Goal: Communication & Community: Share content

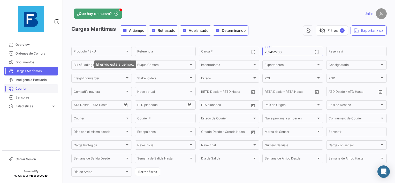
scroll to position [149, 0]
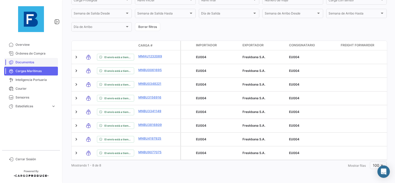
click at [20, 61] on span "Documentos" at bounding box center [36, 62] width 40 height 5
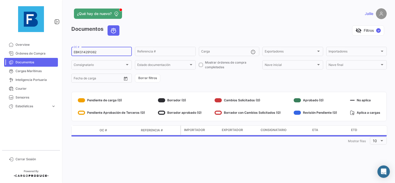
click at [85, 52] on input "EBKG14291062" at bounding box center [102, 52] width 56 height 4
paste input "02236"
type input "EBKG14202236"
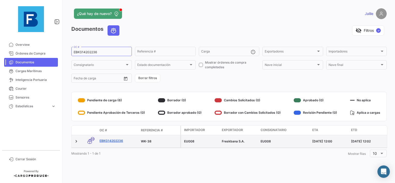
click at [111, 139] on link "EBKG14202236" at bounding box center [118, 141] width 37 height 5
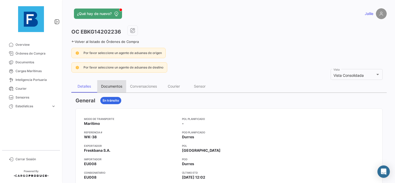
click at [114, 84] on div "Documentos" at bounding box center [111, 86] width 21 height 4
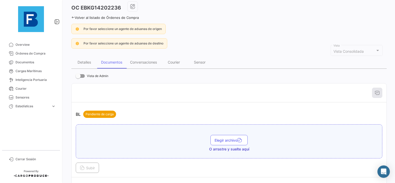
scroll to position [78, 0]
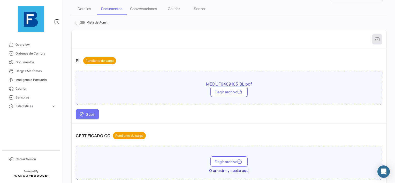
click at [84, 112] on icon at bounding box center [82, 114] width 5 height 5
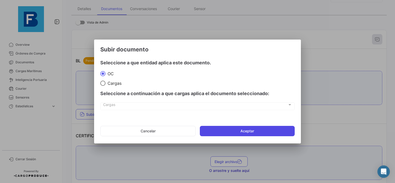
click at [224, 129] on button "Aceptar" at bounding box center [247, 131] width 95 height 10
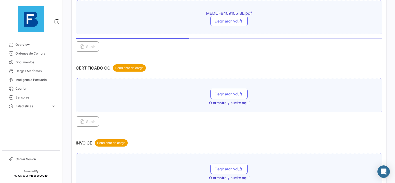
scroll to position [155, 0]
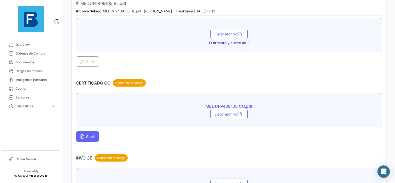
click at [94, 140] on td "CERTIFICADO CO Pendiente de carga MEDUF9409105 CO.pdf Elegir archivo Subir" at bounding box center [229, 108] width 315 height 75
click at [87, 134] on span "Subir" at bounding box center [87, 136] width 15 height 4
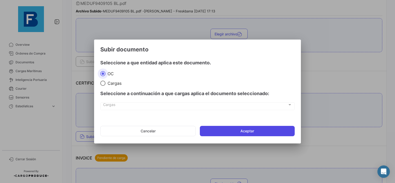
click at [235, 129] on button "Aceptar" at bounding box center [247, 131] width 95 height 10
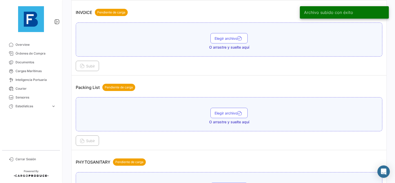
scroll to position [362, 0]
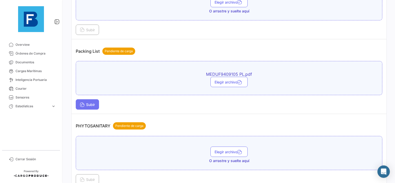
click at [95, 102] on span "Subir" at bounding box center [87, 104] width 15 height 4
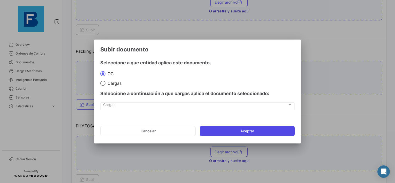
click at [236, 128] on button "Aceptar" at bounding box center [247, 131] width 95 height 10
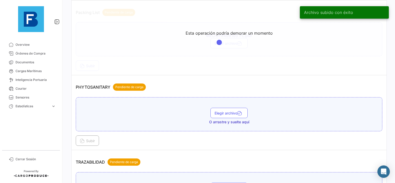
scroll to position [414, 0]
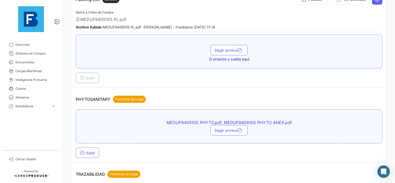
click at [104, 148] on div "Subir" at bounding box center [229, 153] width 307 height 10
click at [89, 151] on span "Subir" at bounding box center [87, 153] width 15 height 4
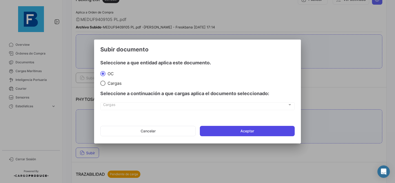
click at [232, 132] on button "Aceptar" at bounding box center [247, 131] width 95 height 10
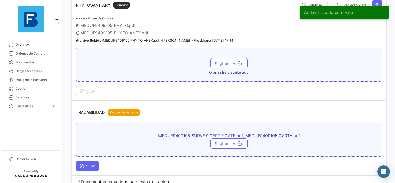
scroll to position [524, 0]
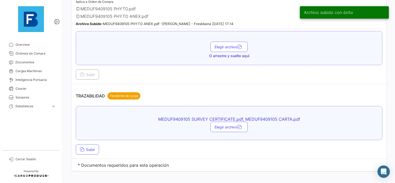
click at [85, 138] on div "MEDUF9409105 SURVEY CERTIFICATE.pdf, MEDUF9409105 CARTA.pdf Elegir archivo Subir" at bounding box center [229, 130] width 307 height 49
click at [83, 148] on icon at bounding box center [82, 150] width 5 height 5
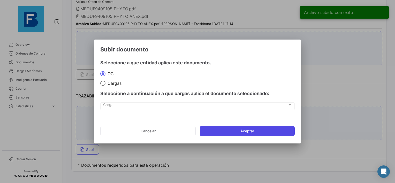
click at [231, 134] on button "Aceptar" at bounding box center [247, 131] width 95 height 10
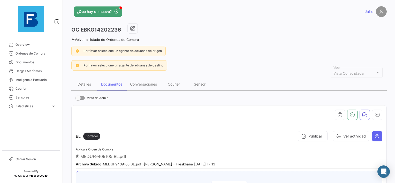
scroll to position [0, 0]
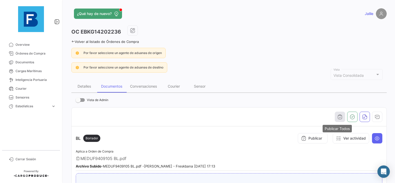
click at [335, 116] on button "button" at bounding box center [340, 117] width 10 height 10
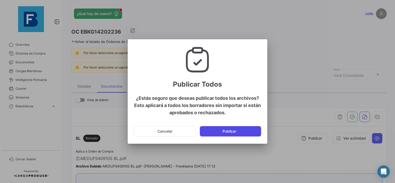
click at [241, 133] on button "Publicar" at bounding box center [230, 131] width 61 height 10
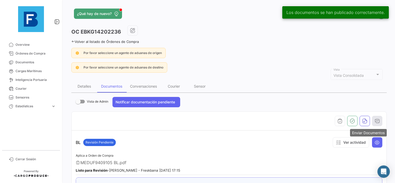
click at [377, 122] on button "button" at bounding box center [377, 121] width 10 height 10
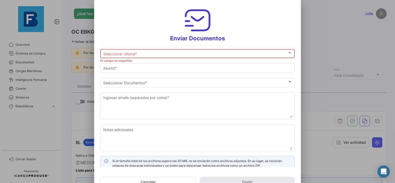
drag, startPoint x: 162, startPoint y: 47, endPoint x: 158, endPoint y: 48, distance: 4.0
click at [161, 46] on app-document-send-email-popup "Enviar Documentos Seleccionar Idioma * Seleccionar Idioma * El campo es requeri…" at bounding box center [197, 98] width 194 height 185
click at [143, 55] on div "Seleccionar Idioma *" at bounding box center [195, 54] width 184 height 4
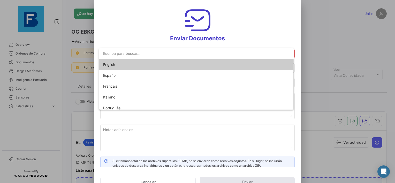
click at [135, 65] on span "English" at bounding box center [139, 64] width 72 height 11
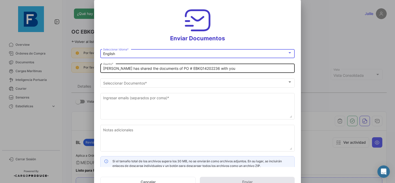
click at [103, 69] on input "[PERSON_NAME] has shared the documents of PO # EBKG14202236 with you" at bounding box center [197, 68] width 189 height 4
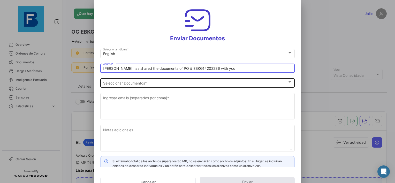
paste input "BANA KING LLC_FRESKBANA_DOCUMENTS_WK XX"
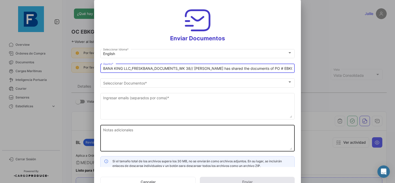
type input "BANA KING LLC_FRESKBANA_DOCUMENTS_WK 38// [PERSON_NAME] has shared the document…"
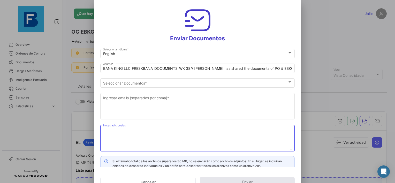
click at [163, 133] on textarea "Notas adicionales" at bounding box center [197, 138] width 189 height 23
paste textarea "BANA KING LLC_FRESKBANA_DOCUMENTS_WK XX"
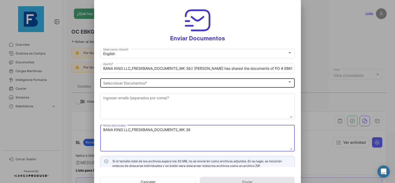
type textarea "BANA KING LLC_FRESKBANA_DOCUMENTS_WK 38"
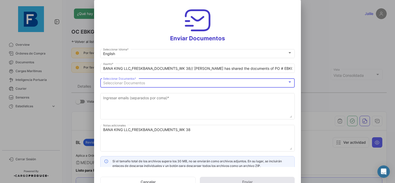
click at [194, 84] on div "Seleccionar Documentos" at bounding box center [195, 83] width 184 height 4
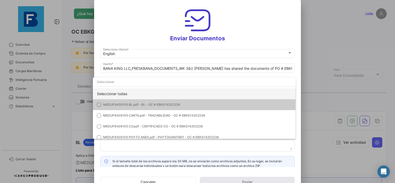
click at [173, 95] on div "Seleccionar todas" at bounding box center [194, 93] width 203 height 11
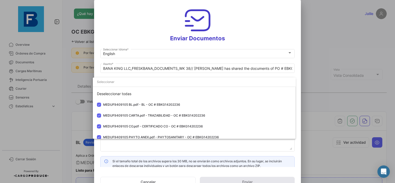
click at [186, 147] on div at bounding box center [197, 91] width 395 height 183
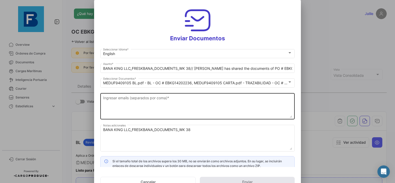
click at [157, 96] on textarea "Ingresar emails (separados por coma) *" at bounding box center [197, 106] width 189 height 23
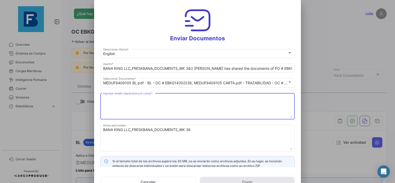
paste textarea "[EMAIL_ADDRESS][DOMAIN_NAME],[EMAIL_ADDRESS][DOMAIN_NAME],[EMAIL_ADDRESS][DOMAI…"
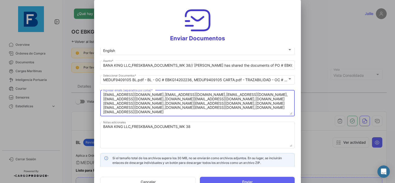
scroll to position [4, 0]
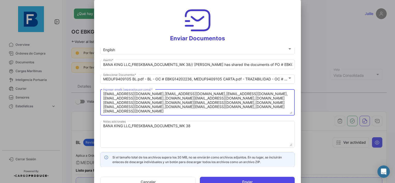
type textarea "[EMAIL_ADDRESS][DOMAIN_NAME],[EMAIL_ADDRESS][DOMAIN_NAME],[EMAIL_ADDRESS][DOMAI…"
click at [238, 180] on button "Enviar" at bounding box center [247, 182] width 95 height 10
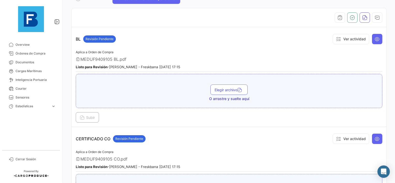
scroll to position [0, 0]
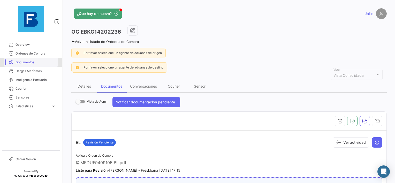
click at [21, 63] on span "Documentos" at bounding box center [36, 62] width 40 height 5
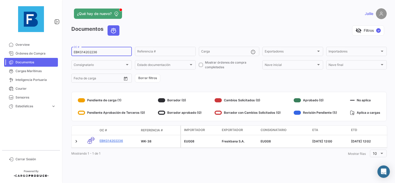
click at [88, 45] on app-list-header "Documentos visibility_off Filtros ✓ EBKG14202236 OC # Referencia # Carga Export…" at bounding box center [228, 54] width 315 height 58
click at [86, 52] on input "EBKG14202236" at bounding box center [102, 52] width 56 height 4
paste input "GQL0415424"
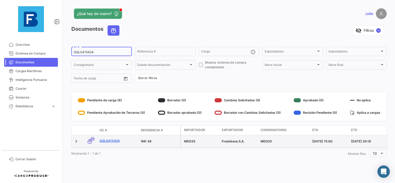
type input "GQL0415424"
click at [112, 141] on link "GQL0415424" at bounding box center [118, 141] width 37 height 5
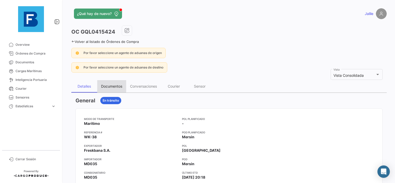
click at [111, 86] on div "Documentos" at bounding box center [111, 86] width 21 height 4
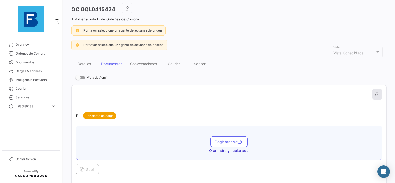
scroll to position [52, 0]
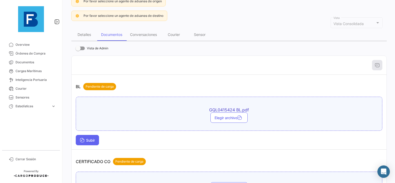
click at [83, 136] on button "Subir" at bounding box center [87, 140] width 23 height 10
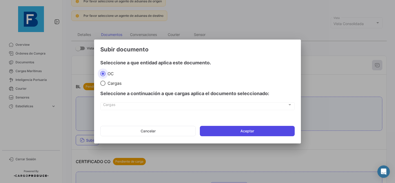
click at [229, 133] on button "Aceptar" at bounding box center [247, 131] width 95 height 10
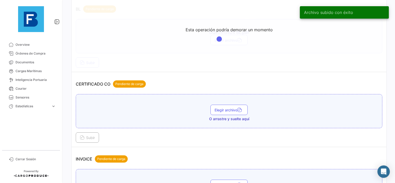
scroll to position [155, 0]
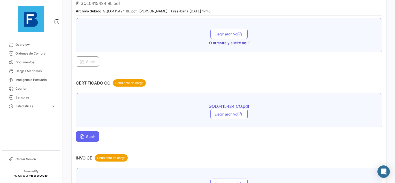
click at [84, 136] on icon at bounding box center [82, 137] width 5 height 5
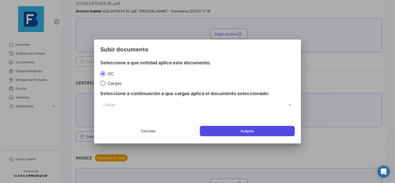
click at [214, 127] on button "Aceptar" at bounding box center [247, 131] width 95 height 10
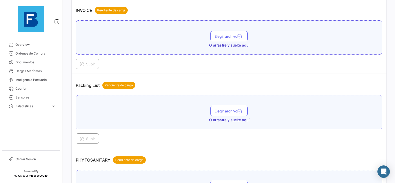
scroll to position [336, 0]
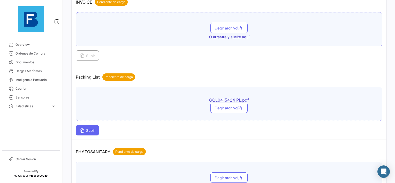
click at [88, 125] on button "Subir" at bounding box center [87, 130] width 23 height 10
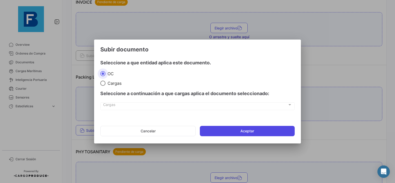
click at [248, 130] on button "Aceptar" at bounding box center [247, 131] width 95 height 10
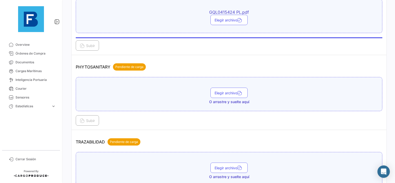
scroll to position [439, 0]
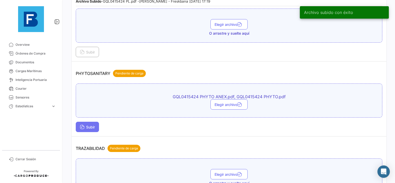
click at [89, 126] on button "Subir" at bounding box center [87, 127] width 23 height 10
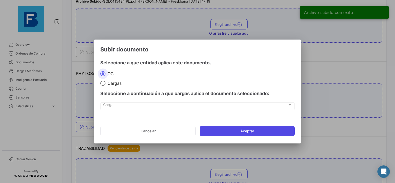
click at [242, 131] on button "Aceptar" at bounding box center [247, 131] width 95 height 10
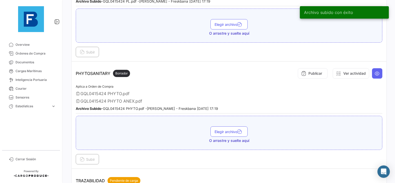
click at [213, 91] on div "GQL0415424 PHYTO.pdf" at bounding box center [229, 93] width 307 height 5
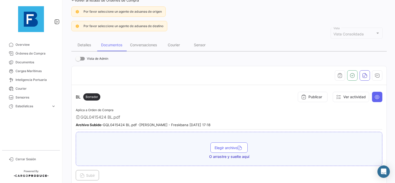
scroll to position [33, 0]
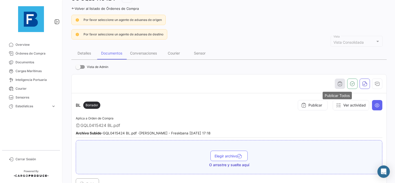
click at [337, 83] on icon "button" at bounding box center [339, 83] width 5 height 5
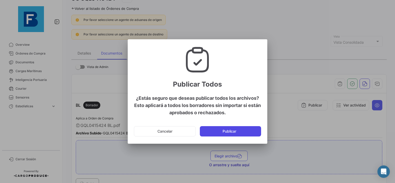
click at [228, 135] on button "Publicar" at bounding box center [230, 131] width 61 height 10
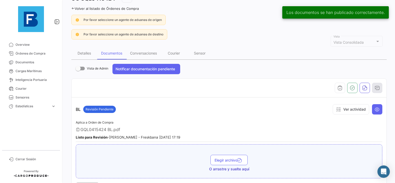
click at [377, 88] on icon "button" at bounding box center [377, 87] width 5 height 5
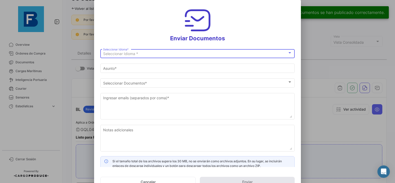
click at [149, 55] on div "Seleccionar Idioma *" at bounding box center [195, 54] width 184 height 4
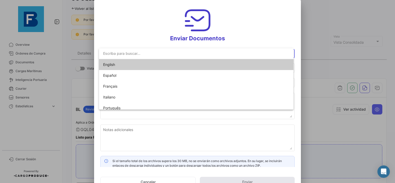
click at [135, 66] on span "English" at bounding box center [139, 64] width 72 height 11
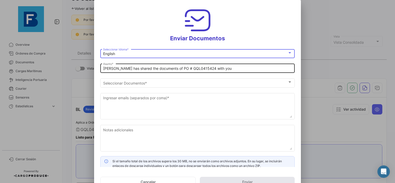
click at [103, 70] on input "[PERSON_NAME] has shared the documents of PO # GQL0415424 with you" at bounding box center [197, 68] width 189 height 4
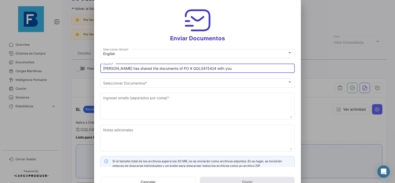
paste input "PERLA LOJISTIK_FRESKBANA_DOCUMENTS WK XX"
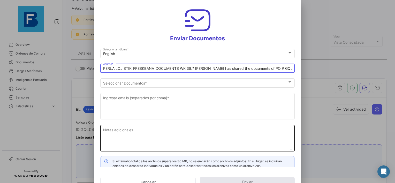
type input "PERLA LOJISTIK_FRESKBANA_DOCUMENTS WK 38// [PERSON_NAME] has shared the documen…"
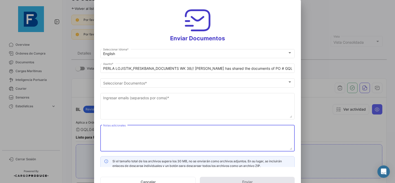
click at [147, 130] on textarea "Notas adicionales" at bounding box center [197, 138] width 189 height 23
paste textarea "PERLA LOJISTIK_FRESKBANA_DOCUMENTS WK XX"
type textarea "PERLA LOJISTIK_FRESKBANA_DOCUMENTS WK 38"
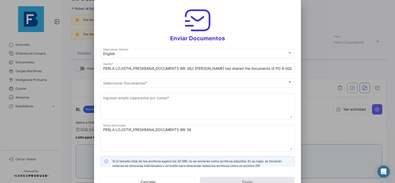
click at [139, 88] on div "Seleccionar Documentos Seleccionar Documentos *" at bounding box center [197, 84] width 194 height 13
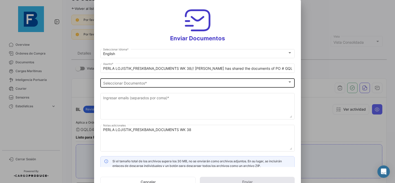
click at [139, 82] on span "Seleccionar Documentos" at bounding box center [195, 83] width 184 height 4
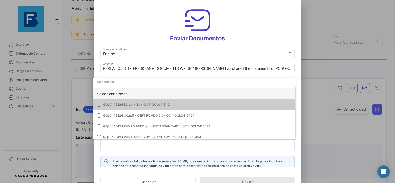
click at [124, 90] on div "Seleccionar todas" at bounding box center [194, 93] width 203 height 11
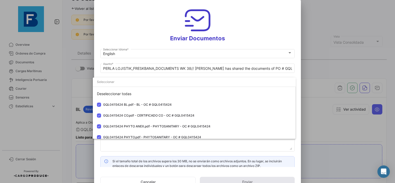
click at [138, 144] on div at bounding box center [197, 91] width 395 height 183
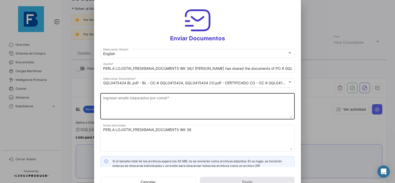
click at [158, 99] on textarea "Ingresar emails (separados por coma) *" at bounding box center [197, 106] width 189 height 23
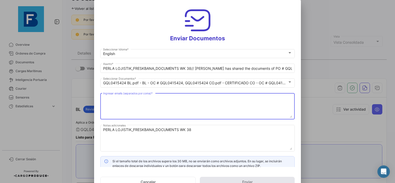
paste textarea "[EMAIL_ADDRESS][DOMAIN_NAME],[DOMAIN_NAME][EMAIL_ADDRESS][DOMAIN_NAME],[DOMAIN_…"
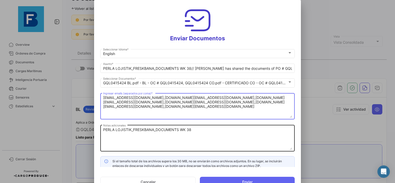
scroll to position [4, 0]
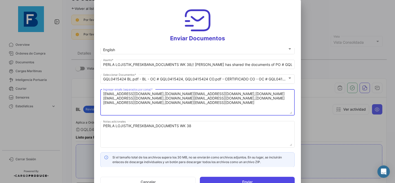
type textarea "[EMAIL_ADDRESS][DOMAIN_NAME],[DOMAIN_NAME][EMAIL_ADDRESS][DOMAIN_NAME],[DOMAIN_…"
click at [243, 182] on button "Enviar" at bounding box center [247, 182] width 95 height 10
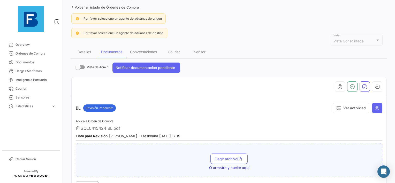
scroll to position [7, 0]
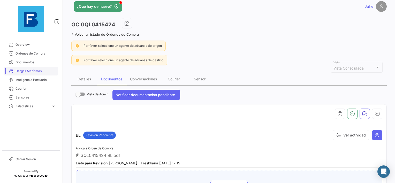
click at [25, 72] on span "Cargas Marítimas" at bounding box center [36, 71] width 40 height 5
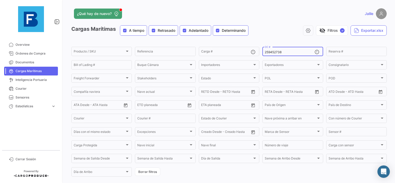
click at [273, 52] on input "259452738" at bounding box center [290, 52] width 50 height 4
paste input "EBKG13917693"
click at [302, 54] on input "EBKG13917693" at bounding box center [290, 52] width 50 height 4
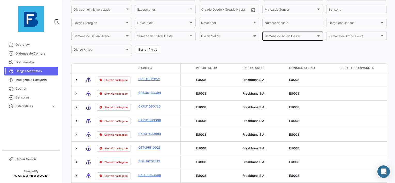
scroll to position [129, 0]
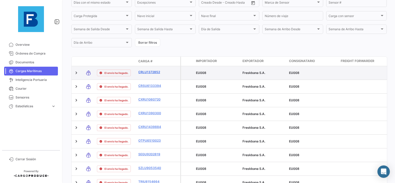
type input "EBKG13917693"
click at [150, 73] on link "CRLU1372852" at bounding box center [151, 72] width 27 height 5
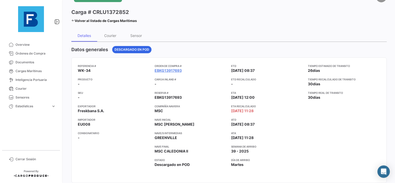
scroll to position [26, 0]
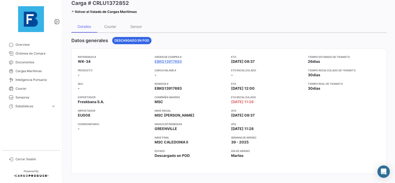
click at [72, 12] on icon at bounding box center [72, 11] width 3 height 3
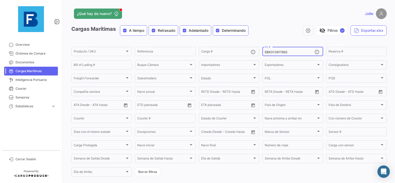
click at [267, 54] on input "EBKG13917693" at bounding box center [290, 52] width 50 height 4
click at [268, 54] on input "EBKG13917693" at bounding box center [290, 52] width 50 height 4
paste input "70"
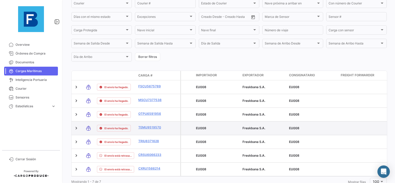
scroll to position [129, 0]
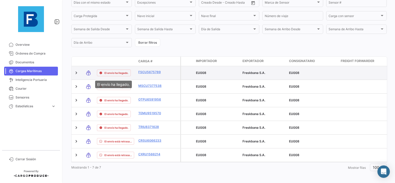
type input "EBKG13917703"
click at [113, 74] on span "El envío ha llegado." at bounding box center [116, 73] width 24 height 4
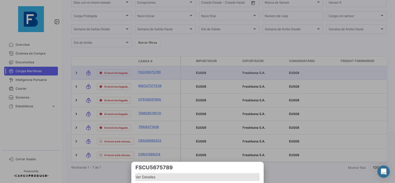
click at [149, 178] on span "Ver Detalles" at bounding box center [197, 177] width 124 height 6
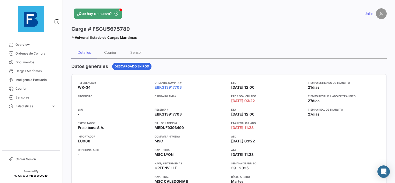
click at [72, 39] on link "Volver al listado de Cargas Marítimas" at bounding box center [103, 37] width 65 height 7
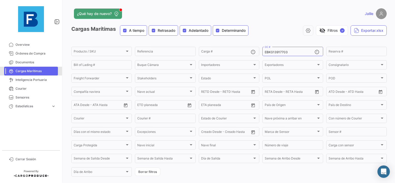
click at [21, 70] on span "Cargas Marítimas" at bounding box center [36, 71] width 40 height 5
click at [274, 52] on input "EBKG13917703" at bounding box center [290, 52] width 50 height 4
click at [83, 65] on input "Bill of Lading #" at bounding box center [102, 66] width 56 height 4
paste input "MEDUF9393499"
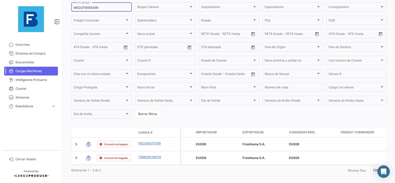
scroll to position [67, 0]
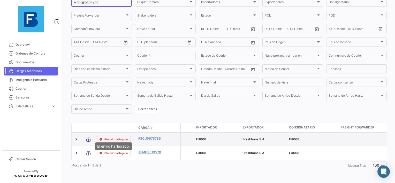
type input "MEDUF9393499"
click at [115, 137] on span "El envío ha llegado." at bounding box center [116, 139] width 24 height 4
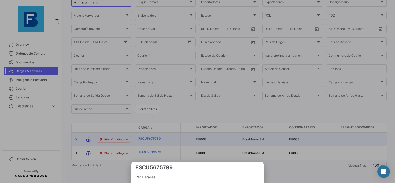
click at [152, 175] on span "Ver Detalles" at bounding box center [197, 177] width 124 height 6
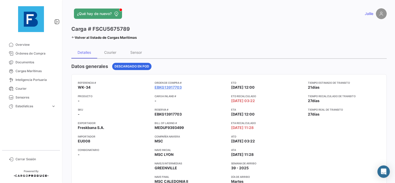
click at [73, 37] on icon at bounding box center [72, 37] width 3 height 3
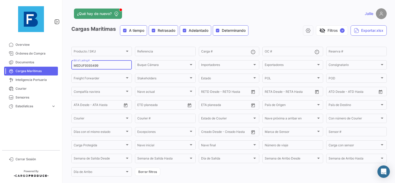
click at [87, 69] on div "MEDUF9393499 Bill of Lading #" at bounding box center [102, 64] width 56 height 10
click at [90, 66] on input "MEDUF9393499" at bounding box center [102, 66] width 56 height 4
click at [280, 50] on div "OC #" at bounding box center [290, 51] width 50 height 10
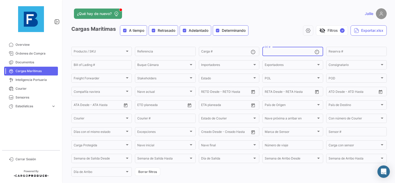
paste input "EBKG13976210"
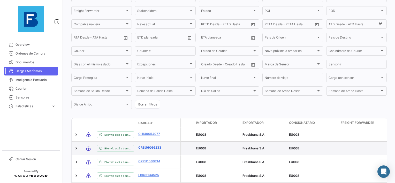
scroll to position [93, 0]
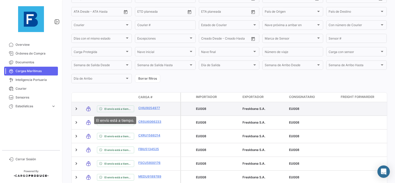
type input "EBKG13976210"
click at [117, 112] on div "El envío está a tiempo." at bounding box center [115, 108] width 37 height 7
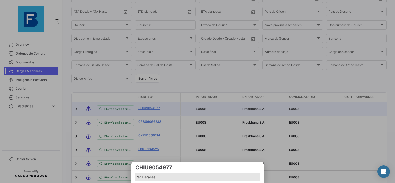
click at [143, 174] on span "Ver Detalles" at bounding box center [197, 177] width 124 height 6
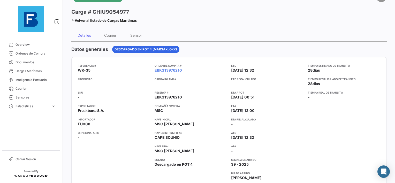
scroll to position [26, 0]
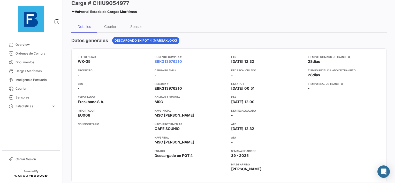
click at [66, 9] on div "¿Qué hay de nuevo? Jalile Carga # CHIU9054977 Volver al listado [PERSON_NAME] M…" at bounding box center [229, 91] width 332 height 183
click at [73, 10] on icon at bounding box center [72, 11] width 3 height 3
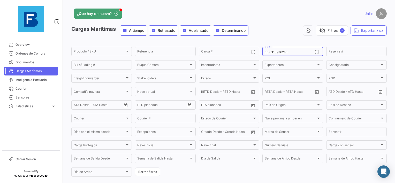
click at [268, 51] on input "EBKG13976210" at bounding box center [290, 52] width 50 height 4
paste input "31"
type input "EBKG13976231"
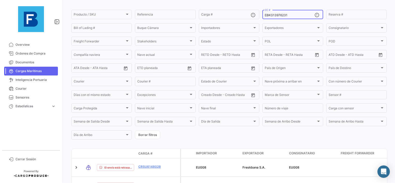
scroll to position [103, 0]
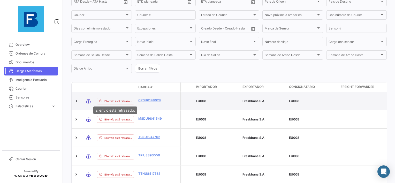
click at [115, 101] on span "El envío está retrasado." at bounding box center [117, 101] width 27 height 4
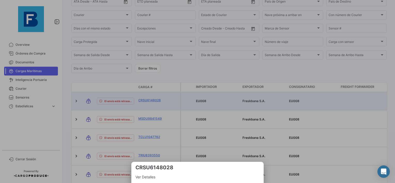
click at [145, 177] on span "Ver Detalles" at bounding box center [197, 177] width 124 height 6
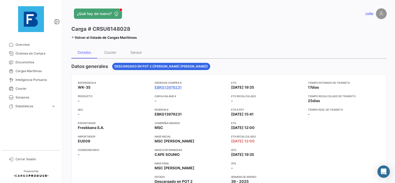
click at [72, 34] on link "Volver al listado de Cargas Marítimas" at bounding box center [103, 37] width 65 height 7
